Goal: Transaction & Acquisition: Purchase product/service

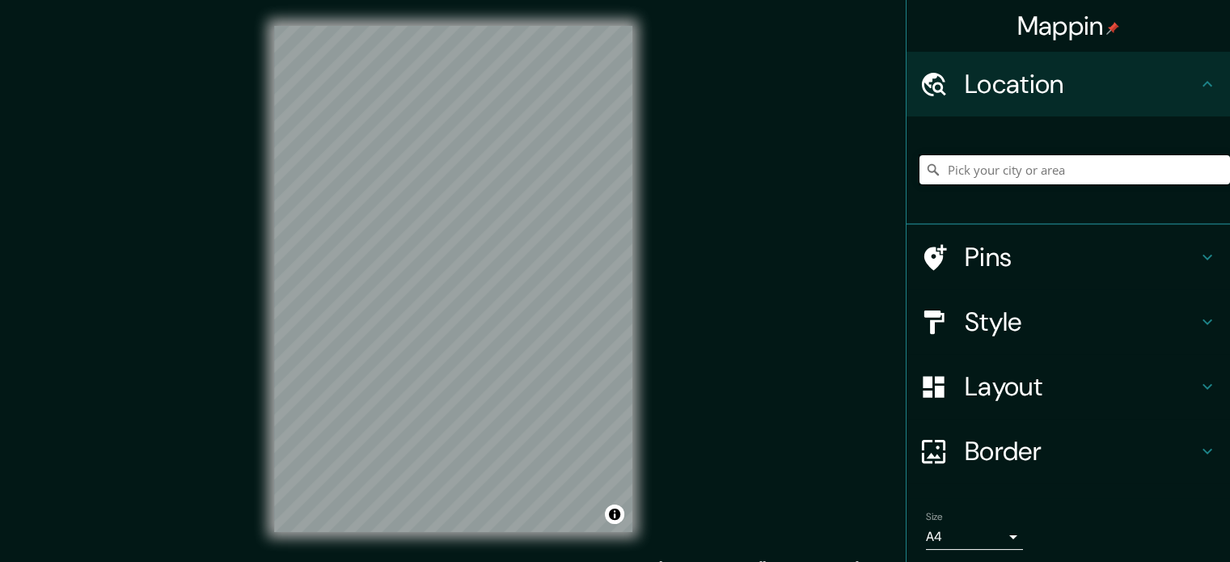
click at [989, 163] on input "Pick your city or area" at bounding box center [1074, 169] width 310 height 29
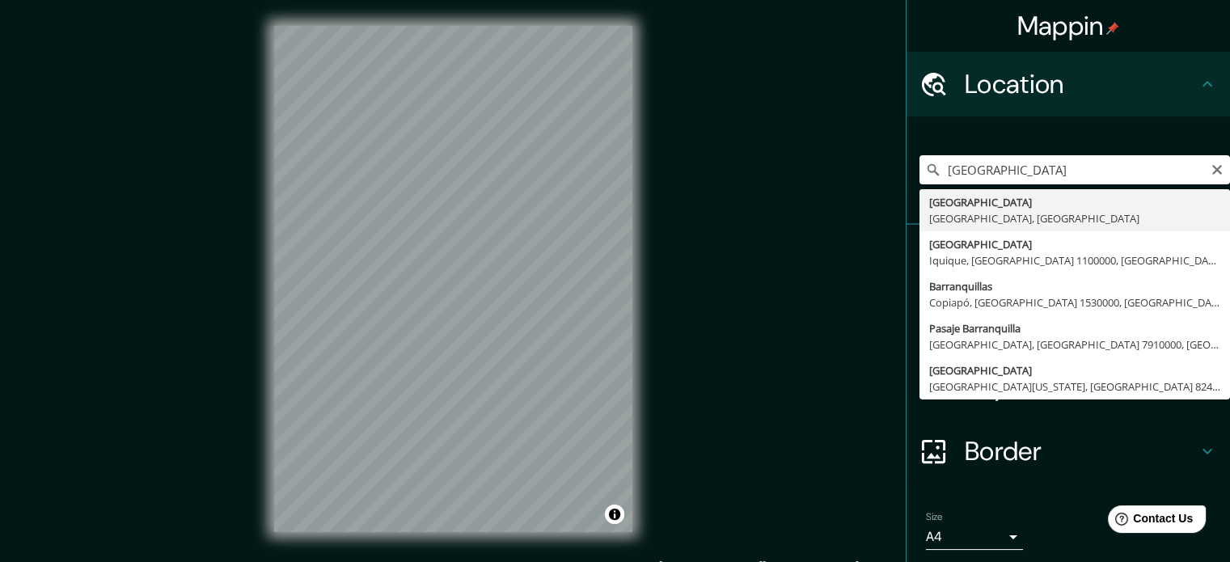
type input "[GEOGRAPHIC_DATA], [GEOGRAPHIC_DATA], [GEOGRAPHIC_DATA]"
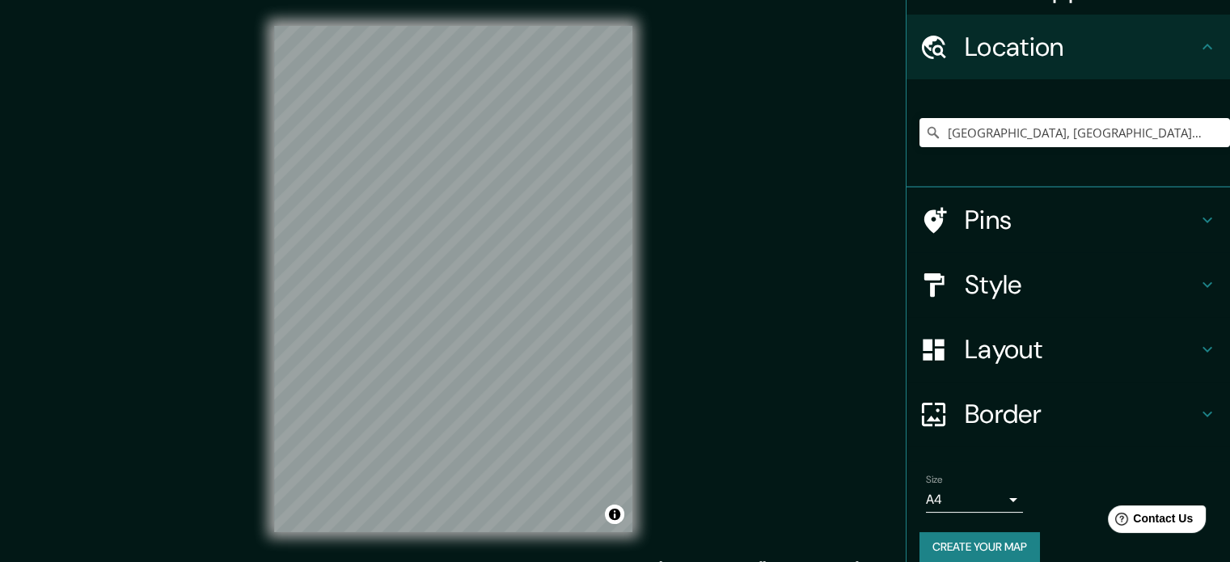
scroll to position [55, 0]
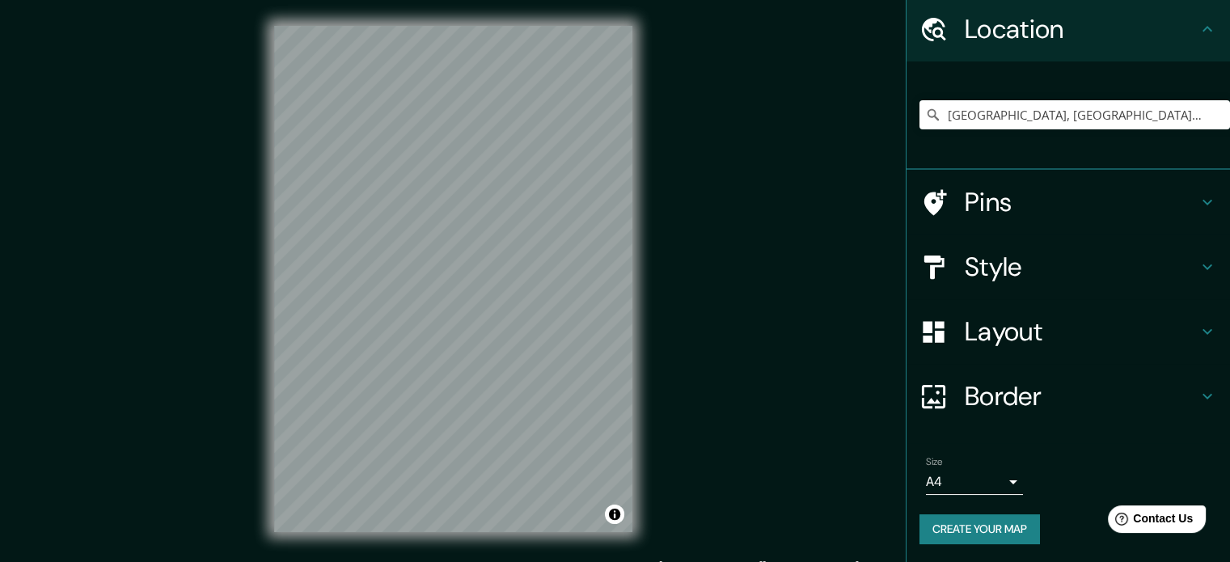
click at [986, 530] on button "Create your map" at bounding box center [979, 529] width 120 height 30
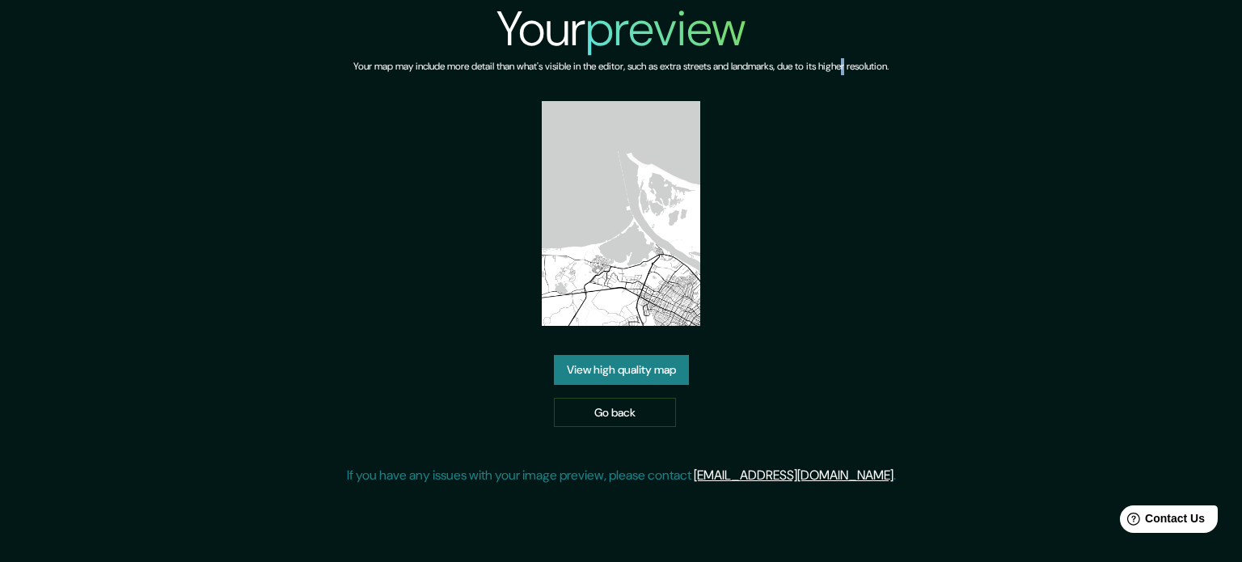
drag, startPoint x: 634, startPoint y: 271, endPoint x: 856, endPoint y: 209, distance: 230.7
click at [864, 199] on div "Your preview Your map may include more detail than what's visible in the editor…" at bounding box center [621, 249] width 549 height 498
click at [664, 364] on link "View high quality map" at bounding box center [621, 370] width 135 height 30
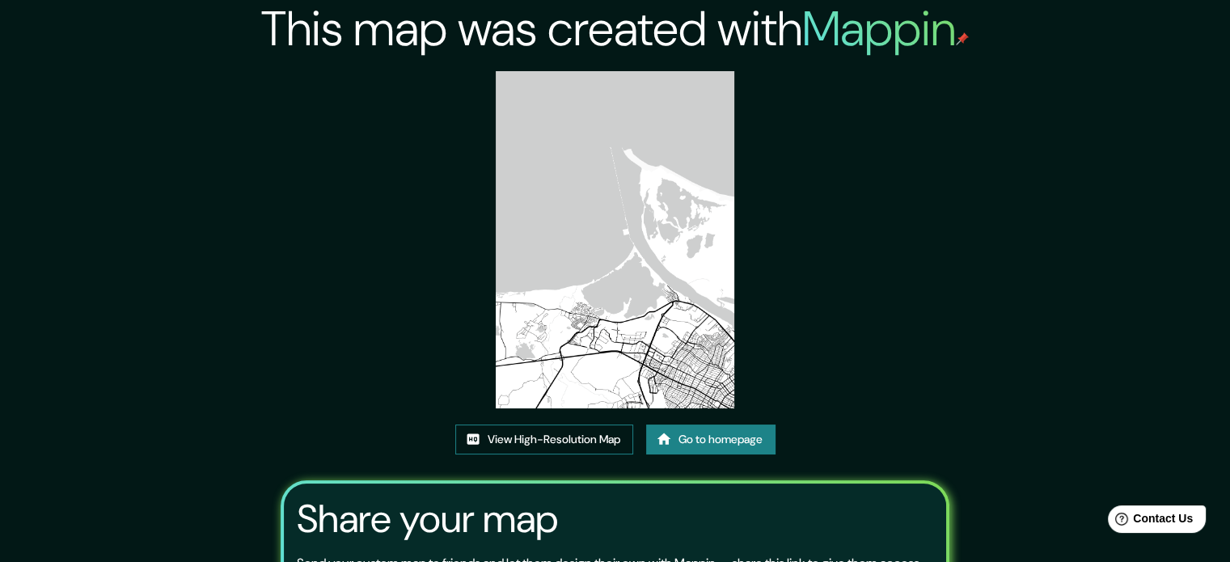
click at [570, 104] on img at bounding box center [615, 239] width 239 height 337
click at [566, 436] on link "View High-Resolution Map" at bounding box center [544, 440] width 178 height 30
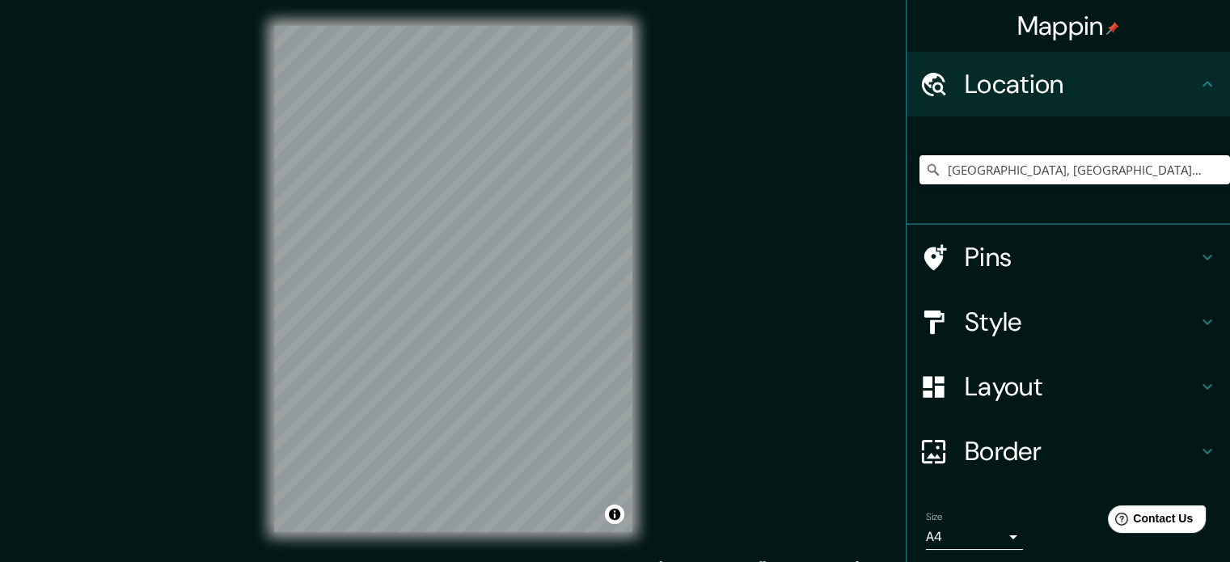
click at [952, 176] on input "[GEOGRAPHIC_DATA], [GEOGRAPHIC_DATA], [GEOGRAPHIC_DATA]" at bounding box center [1074, 169] width 310 height 29
click at [1164, 154] on div "[GEOGRAPHIC_DATA], [GEOGRAPHIC_DATA], [GEOGRAPHIC_DATA]" at bounding box center [1074, 169] width 310 height 81
click at [1163, 167] on input "[GEOGRAPHIC_DATA], [GEOGRAPHIC_DATA], [GEOGRAPHIC_DATA]" at bounding box center [1074, 169] width 310 height 29
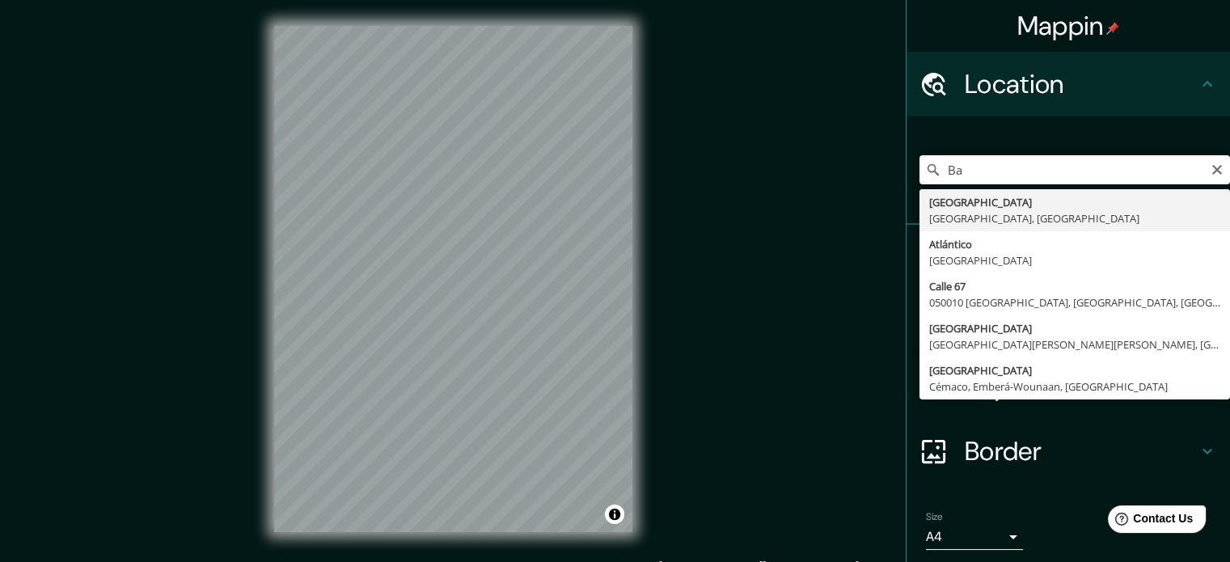
type input "B"
type input "[GEOGRAPHIC_DATA], [GEOGRAPHIC_DATA], [GEOGRAPHIC_DATA]"
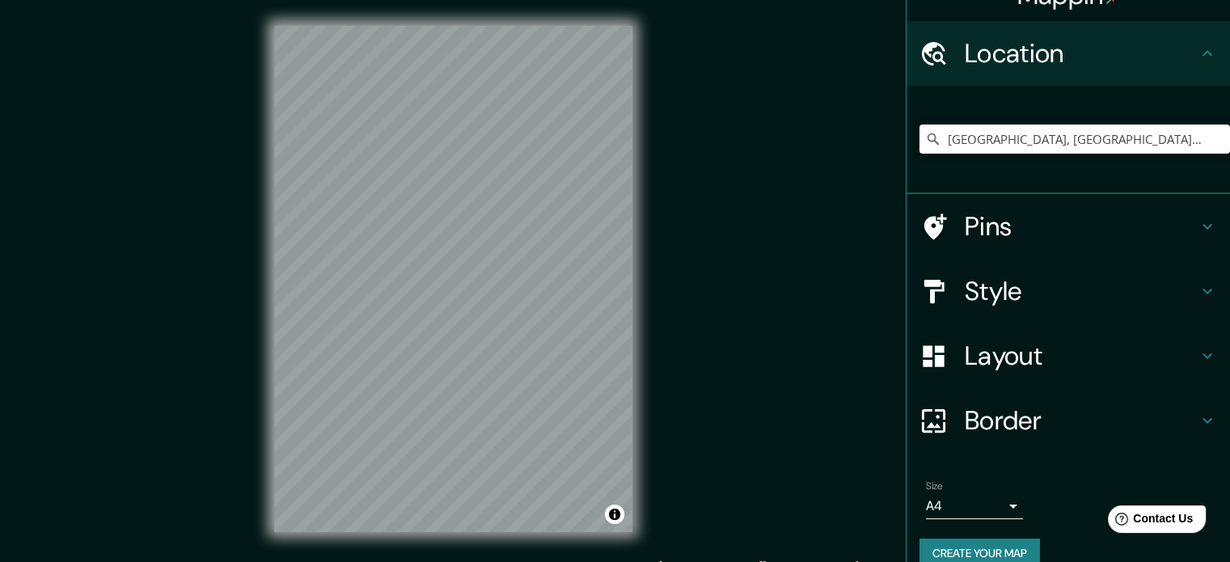
scroll to position [55, 0]
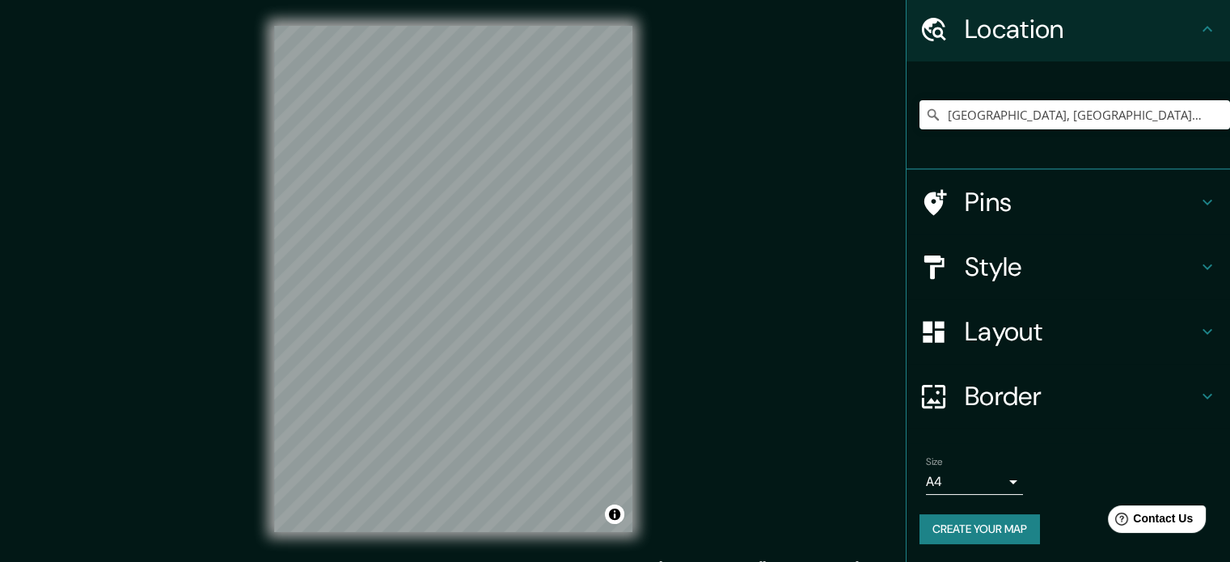
click at [980, 535] on button "Create your map" at bounding box center [979, 529] width 120 height 30
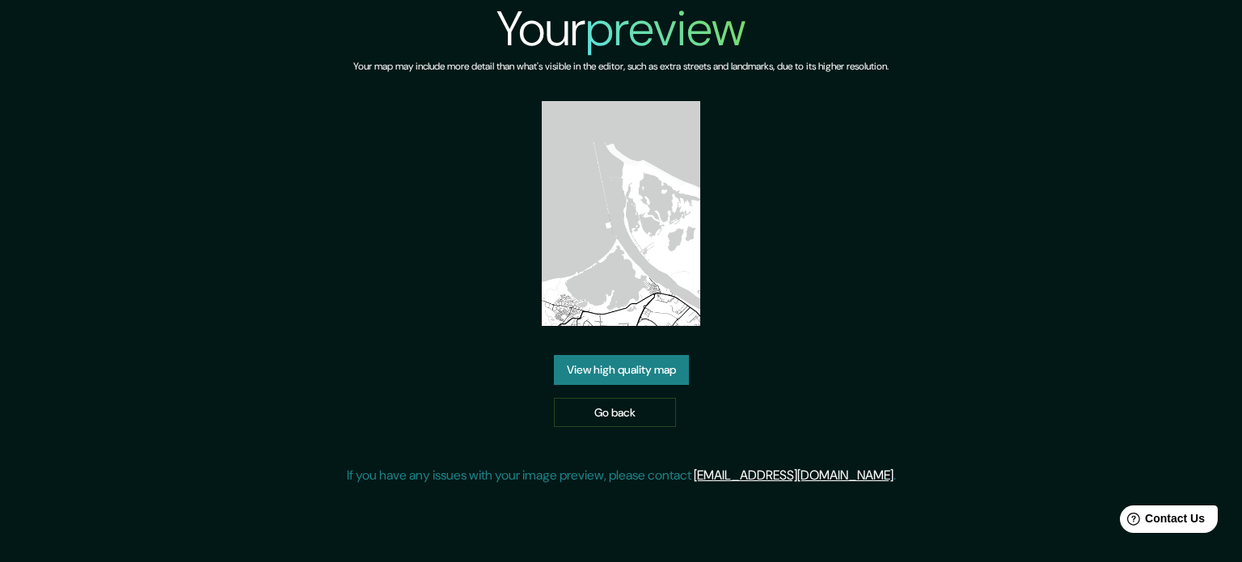
click at [616, 373] on link "View high quality map" at bounding box center [621, 370] width 135 height 30
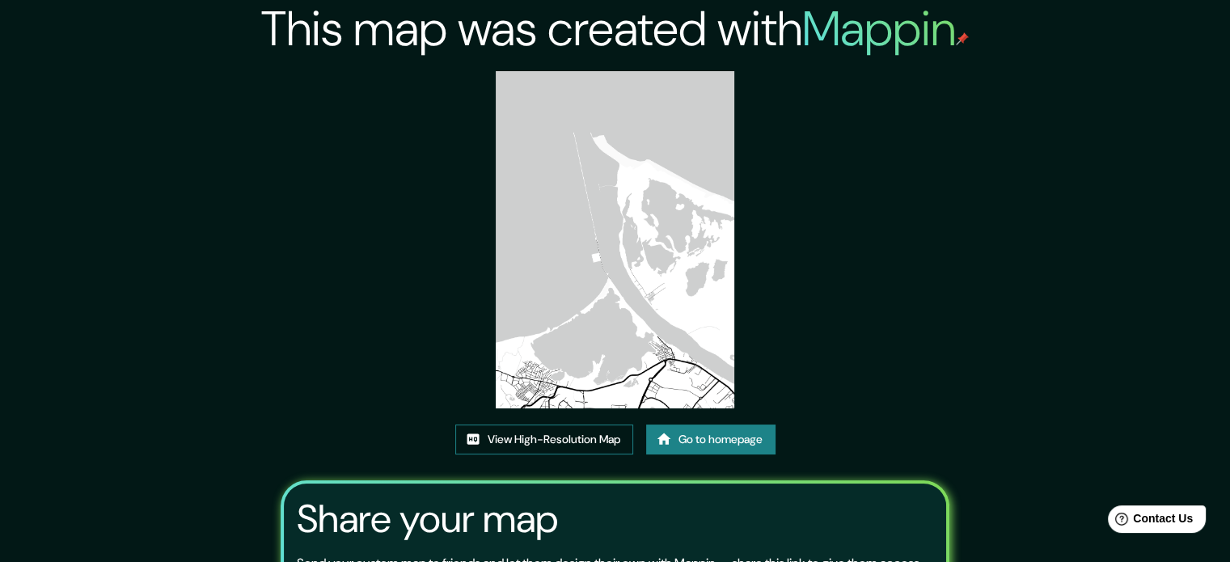
click at [491, 442] on link "View High-Resolution Map" at bounding box center [544, 440] width 178 height 30
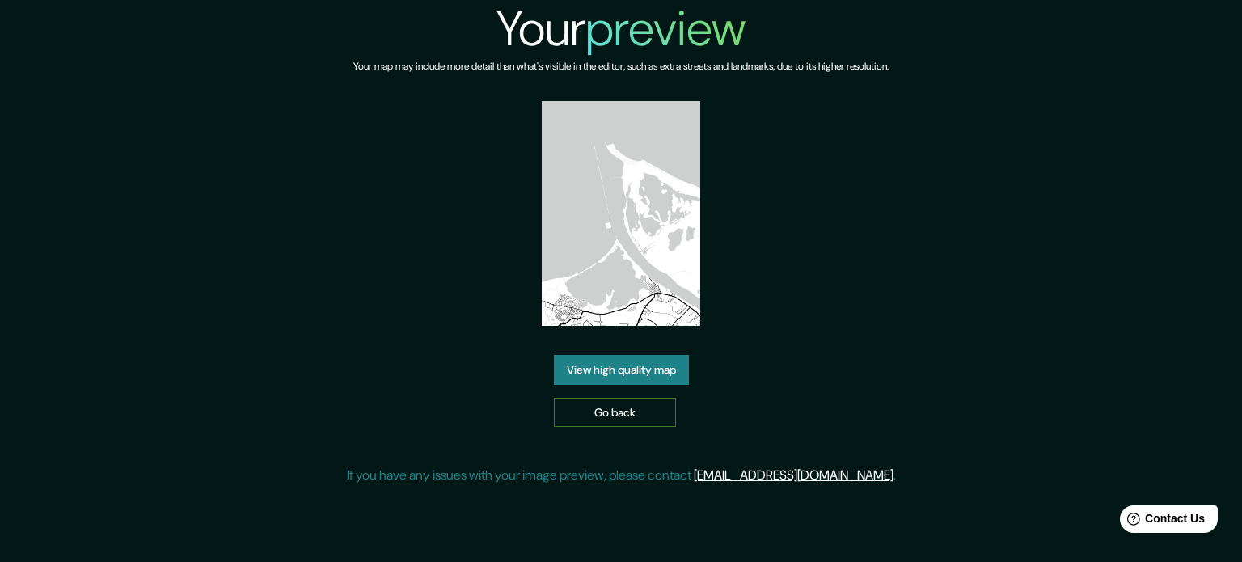
click at [602, 409] on link "Go back" at bounding box center [615, 413] width 122 height 30
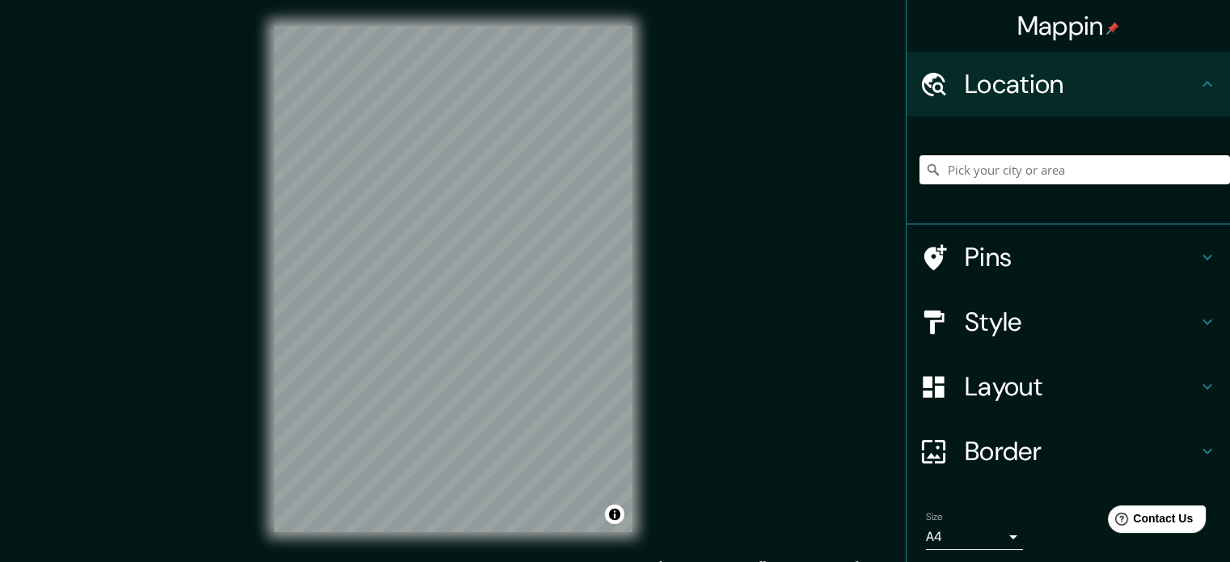
click at [998, 183] on input "Pick your city or area" at bounding box center [1074, 169] width 310 height 29
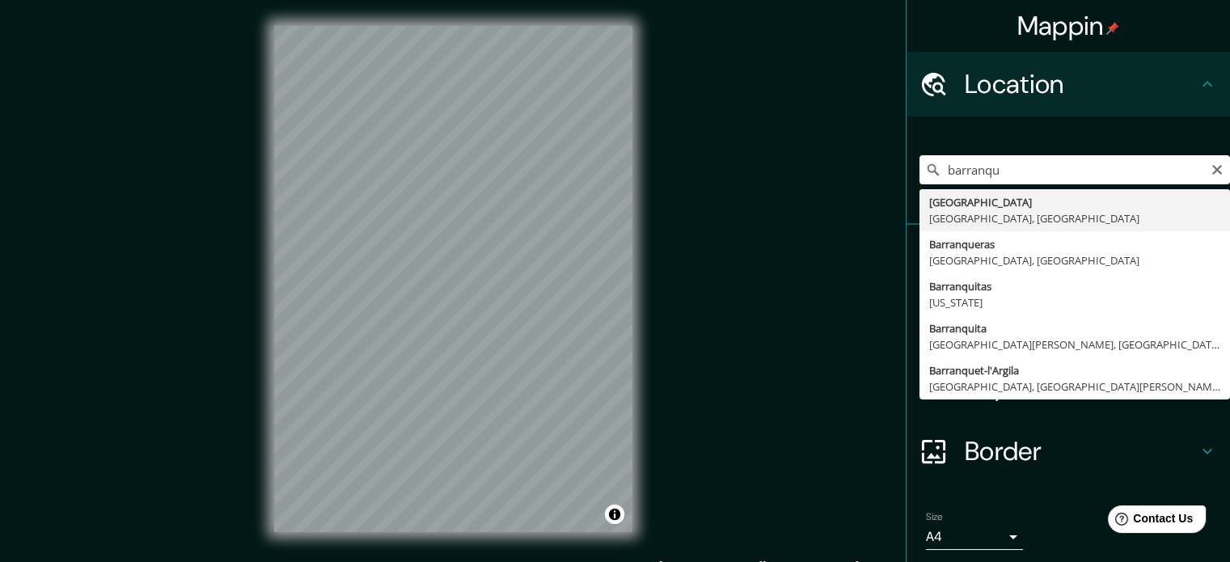
type input "[GEOGRAPHIC_DATA], [GEOGRAPHIC_DATA], [GEOGRAPHIC_DATA]"
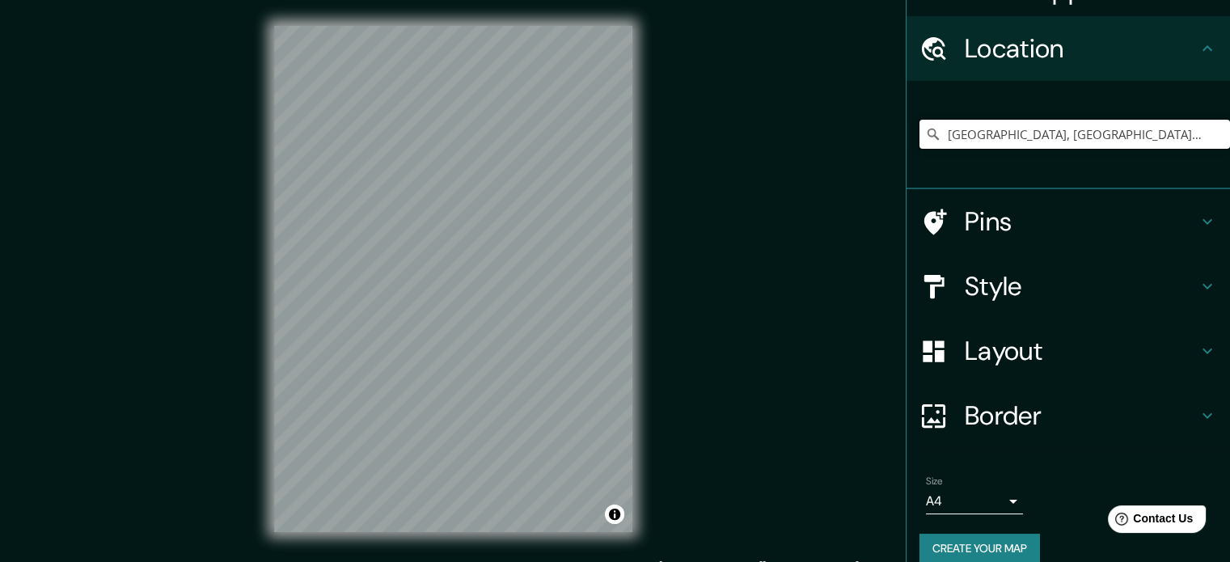
scroll to position [55, 0]
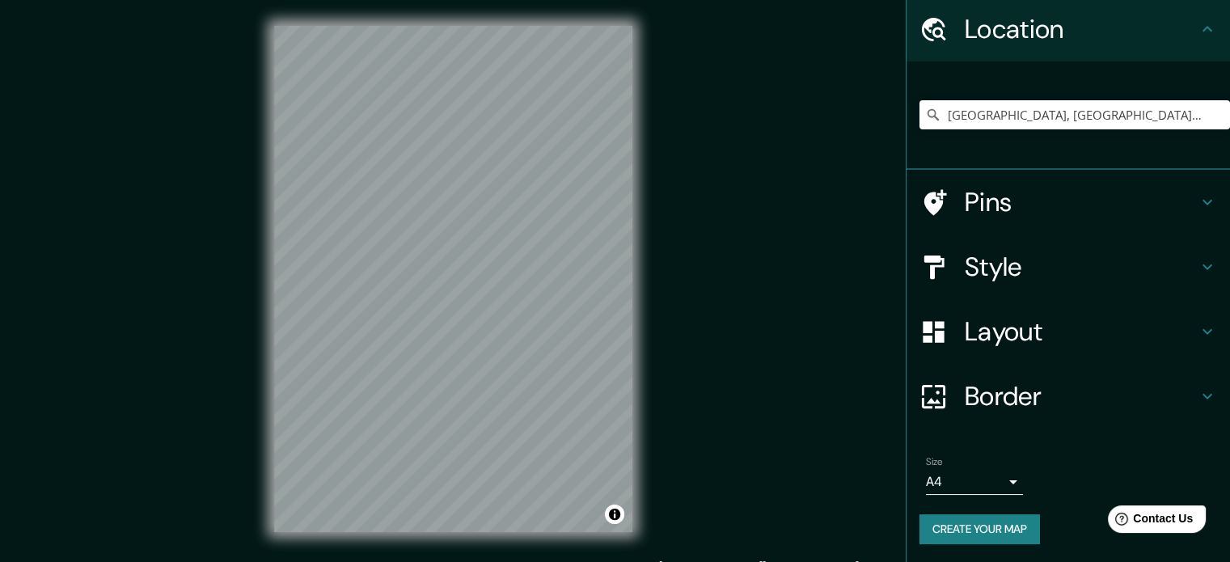
click at [1000, 485] on body "Mappin Location Barranquilla, Atlántico, Colombia Pins Style Layout Border Choo…" at bounding box center [615, 281] width 1230 height 562
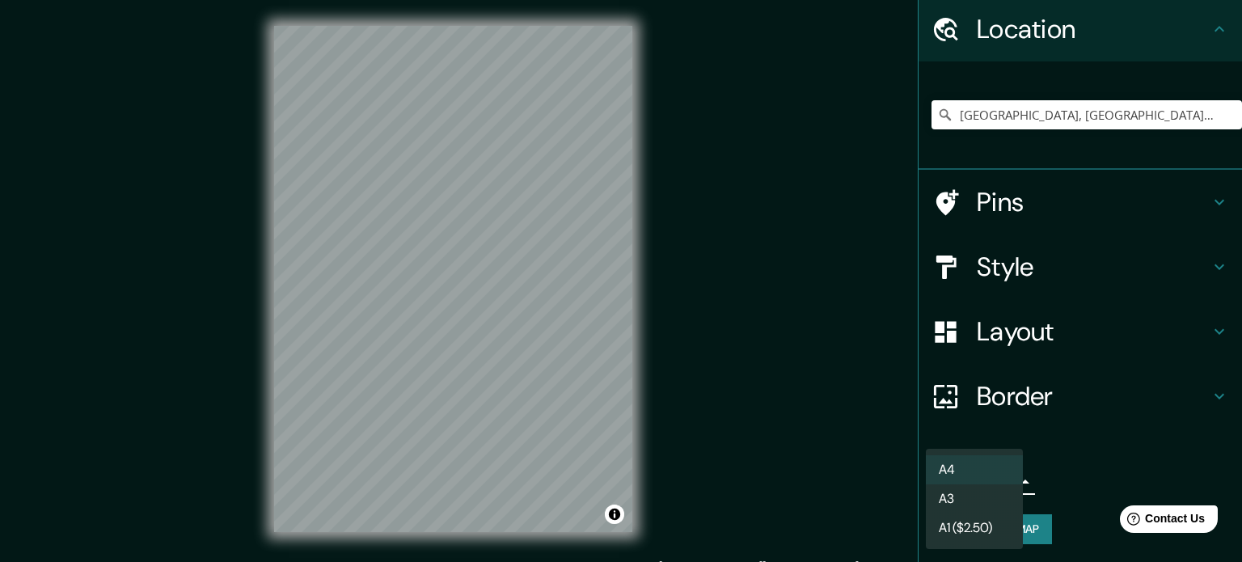
click at [976, 499] on li "A3" at bounding box center [974, 498] width 97 height 29
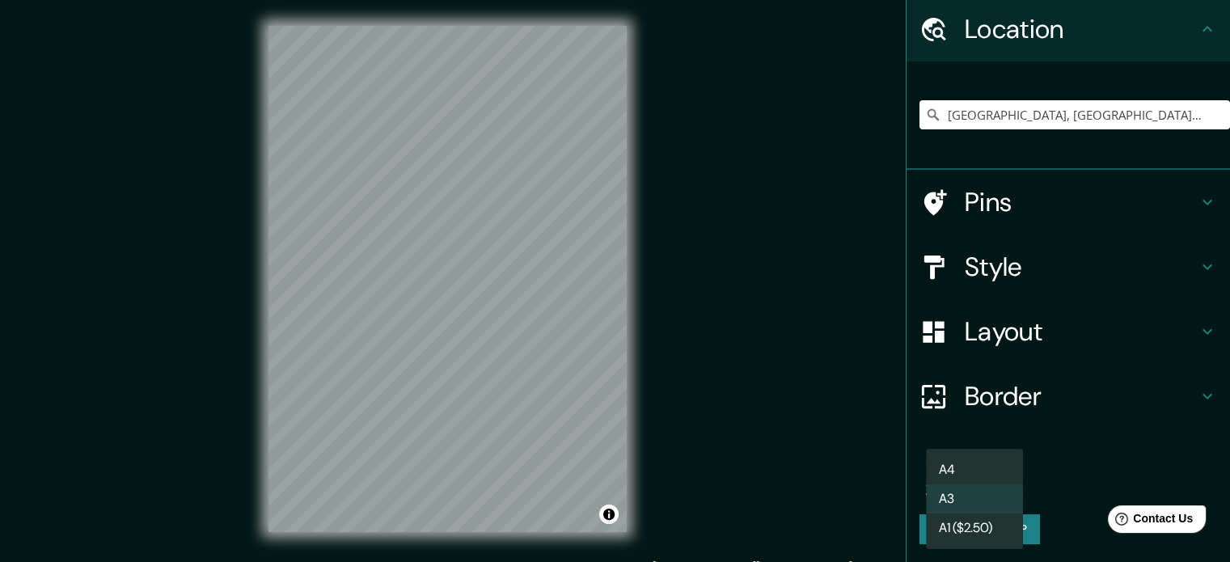
click at [991, 484] on body "Mappin Location Barranquilla, Atlántico, Colombia Pins Style Layout Border Choo…" at bounding box center [615, 281] width 1230 height 562
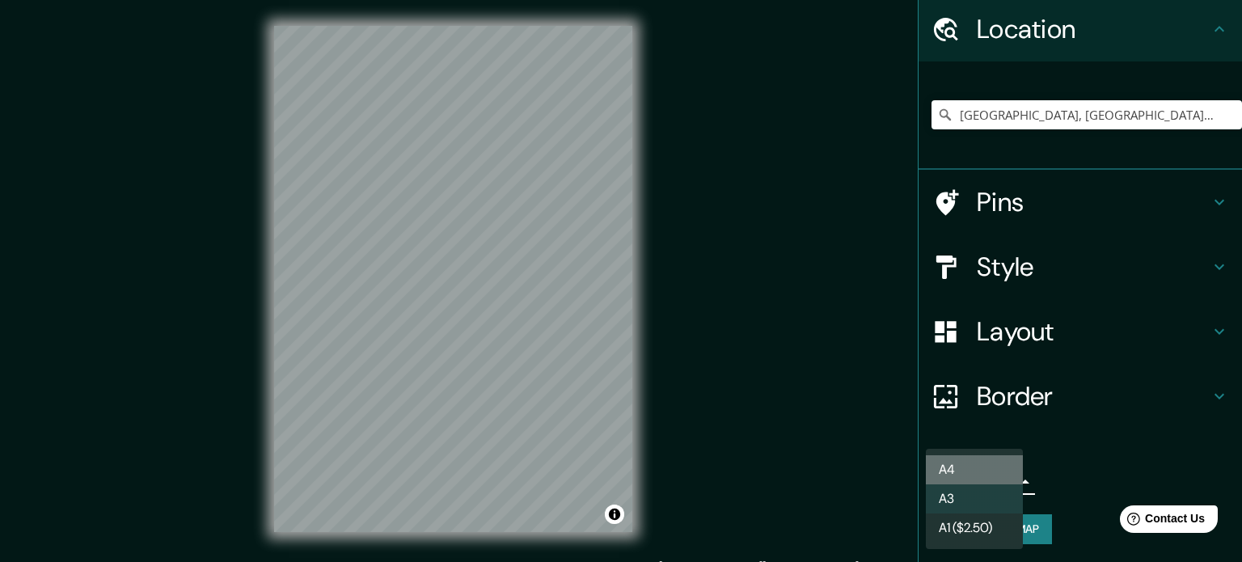
click at [977, 475] on li "A4" at bounding box center [974, 469] width 97 height 29
type input "single"
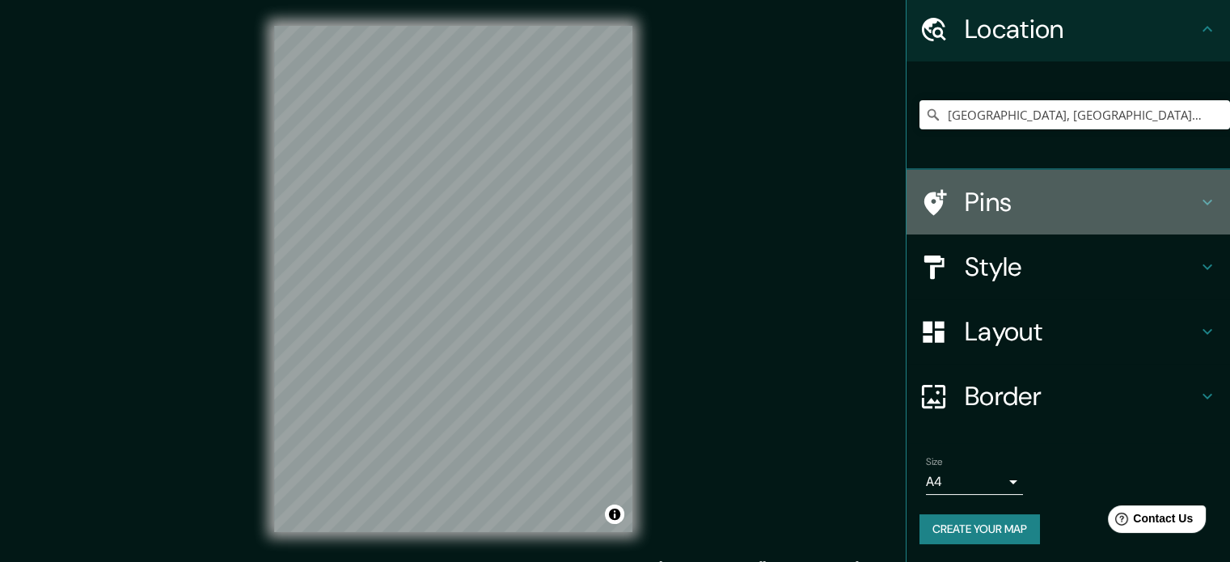
click at [1005, 188] on h4 "Pins" at bounding box center [1081, 202] width 233 height 32
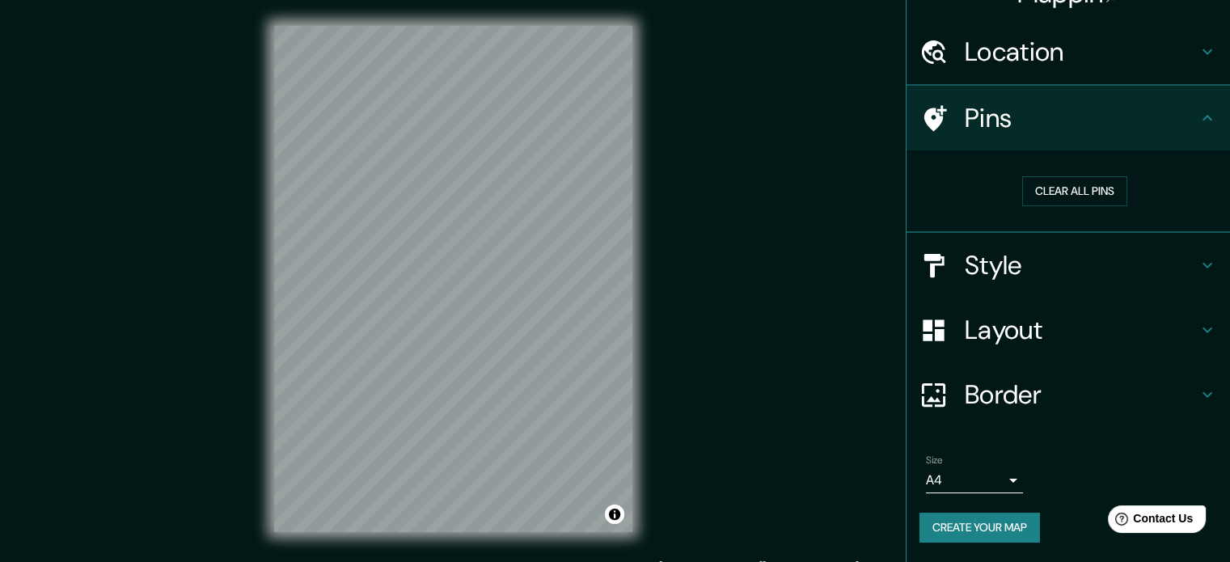
scroll to position [31, 0]
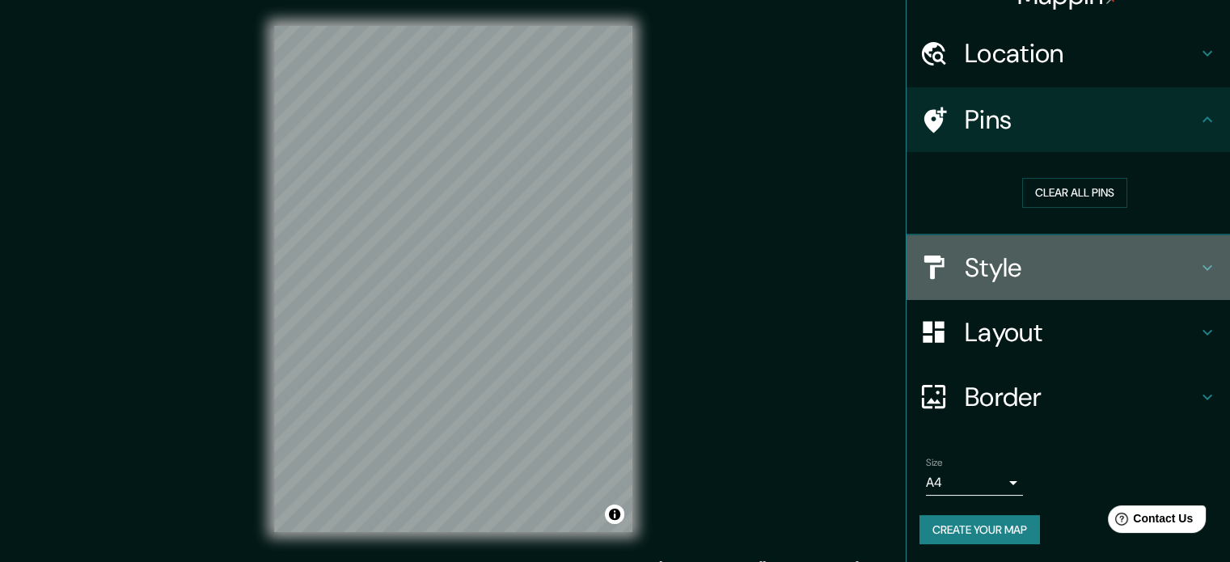
click at [1019, 276] on h4 "Style" at bounding box center [1081, 267] width 233 height 32
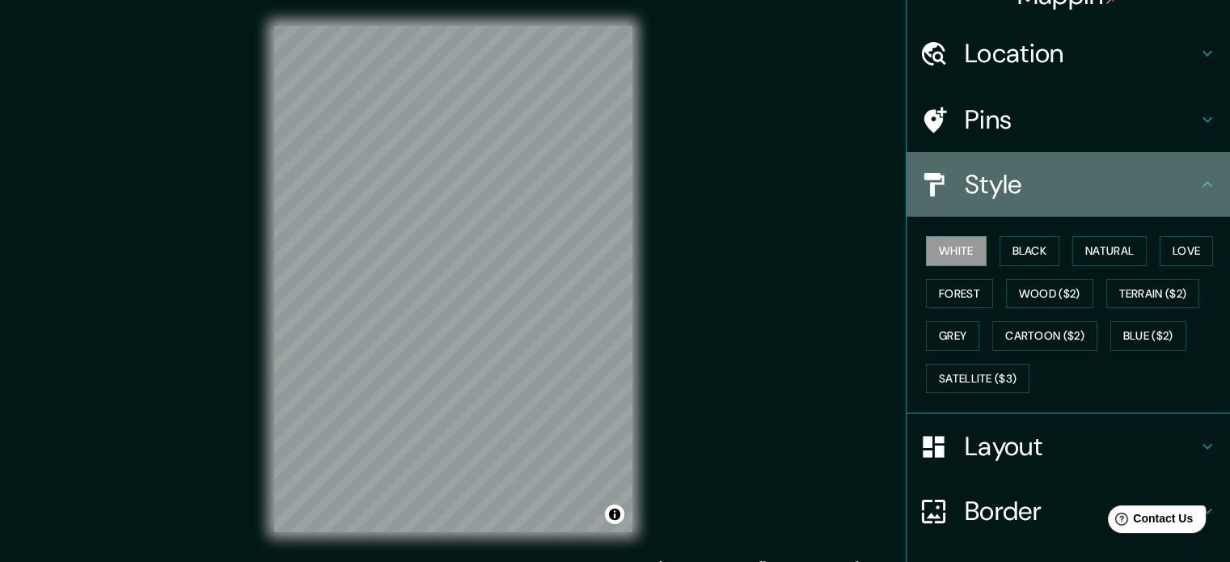
click at [1114, 205] on div "Style" at bounding box center [1067, 184] width 323 height 65
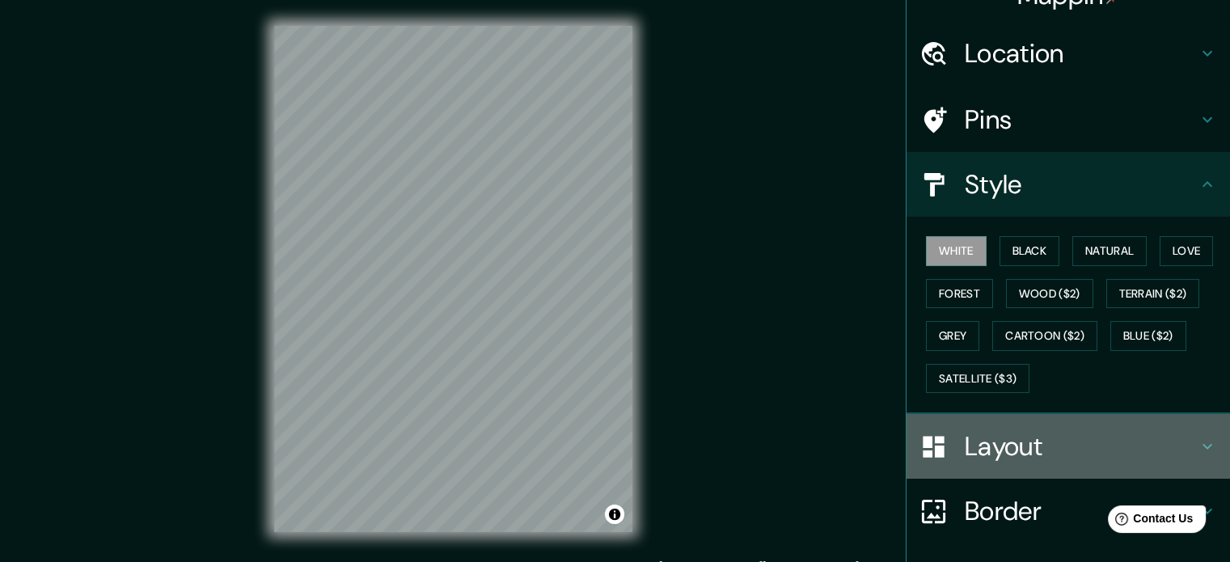
click at [1028, 451] on h4 "Layout" at bounding box center [1081, 446] width 233 height 32
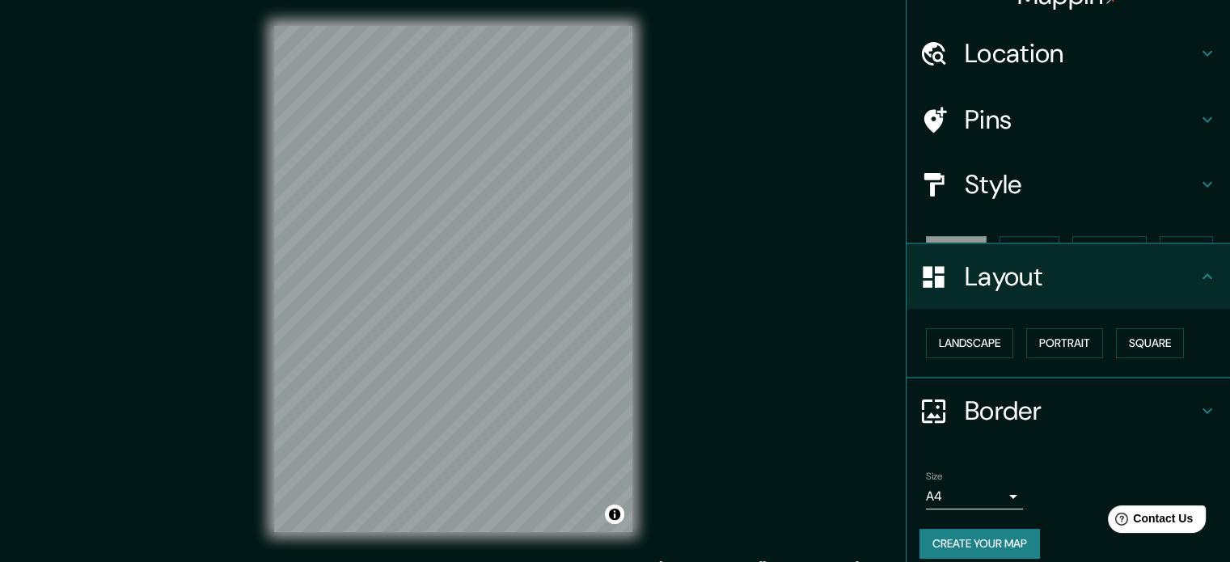
scroll to position [18, 0]
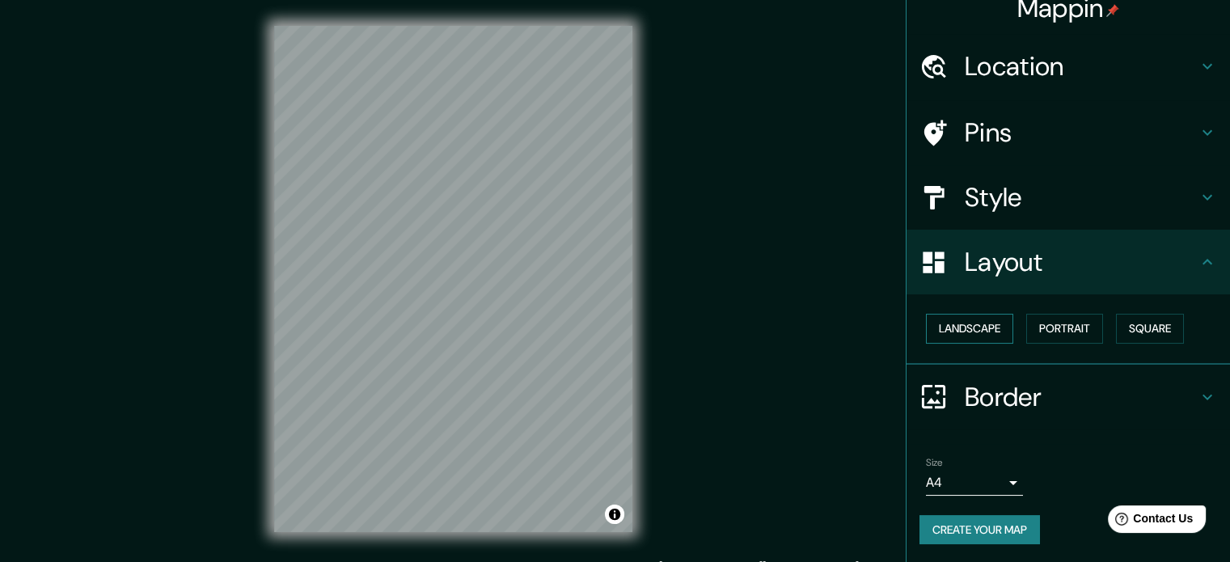
click at [982, 323] on button "Landscape" at bounding box center [969, 329] width 87 height 30
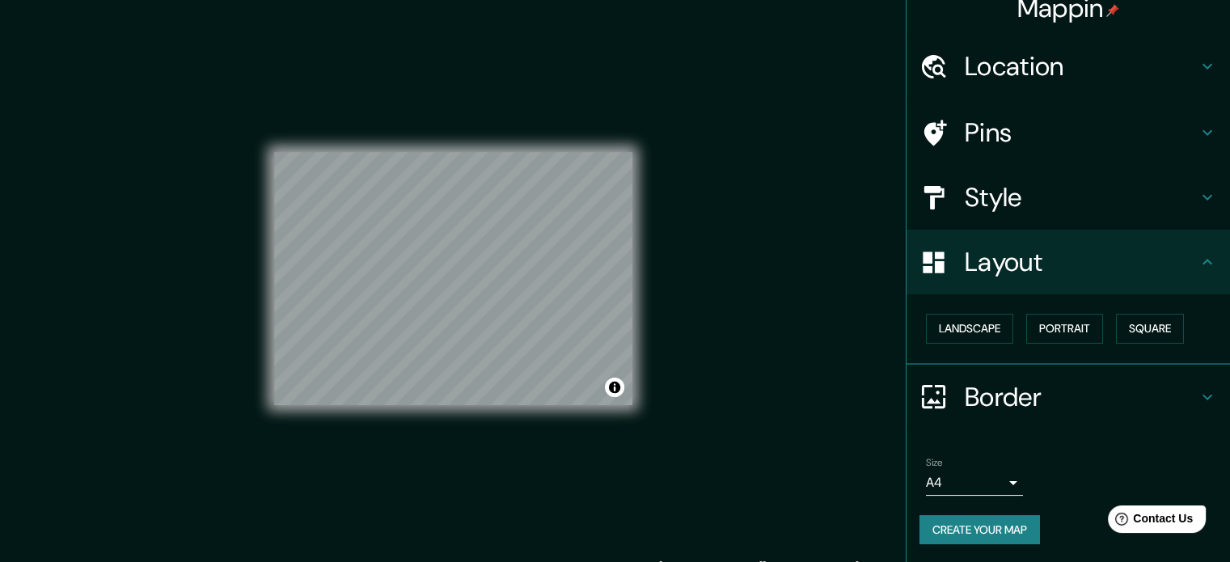
click at [1006, 526] on button "Create your map" at bounding box center [979, 530] width 120 height 30
